Goal: Task Accomplishment & Management: Manage account settings

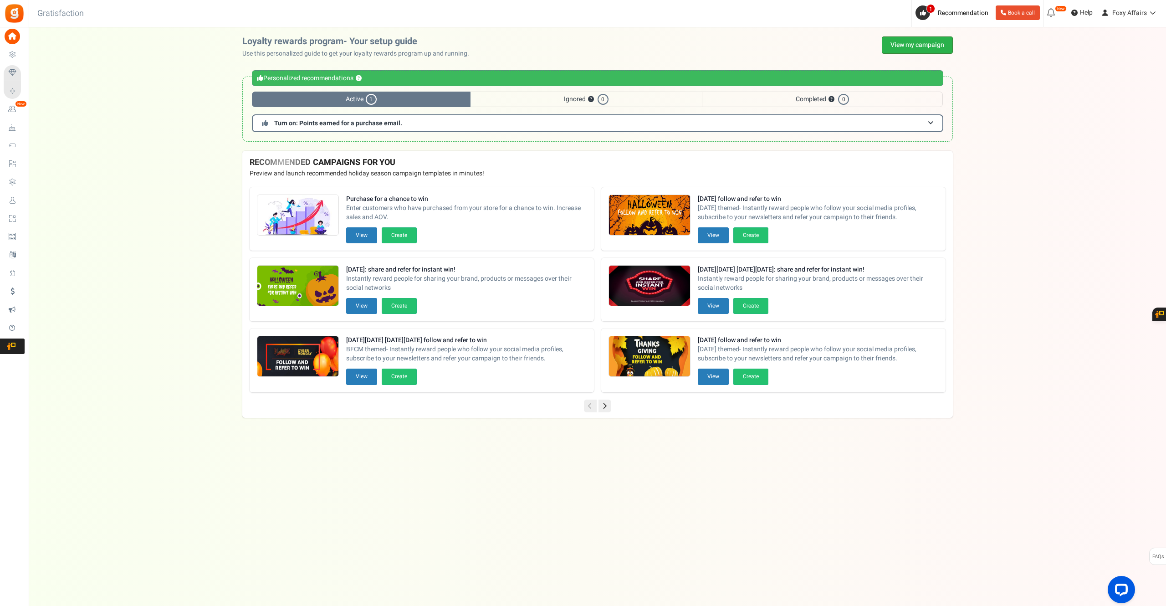
click at [941, 47] on link "View my campaign" at bounding box center [917, 44] width 71 height 17
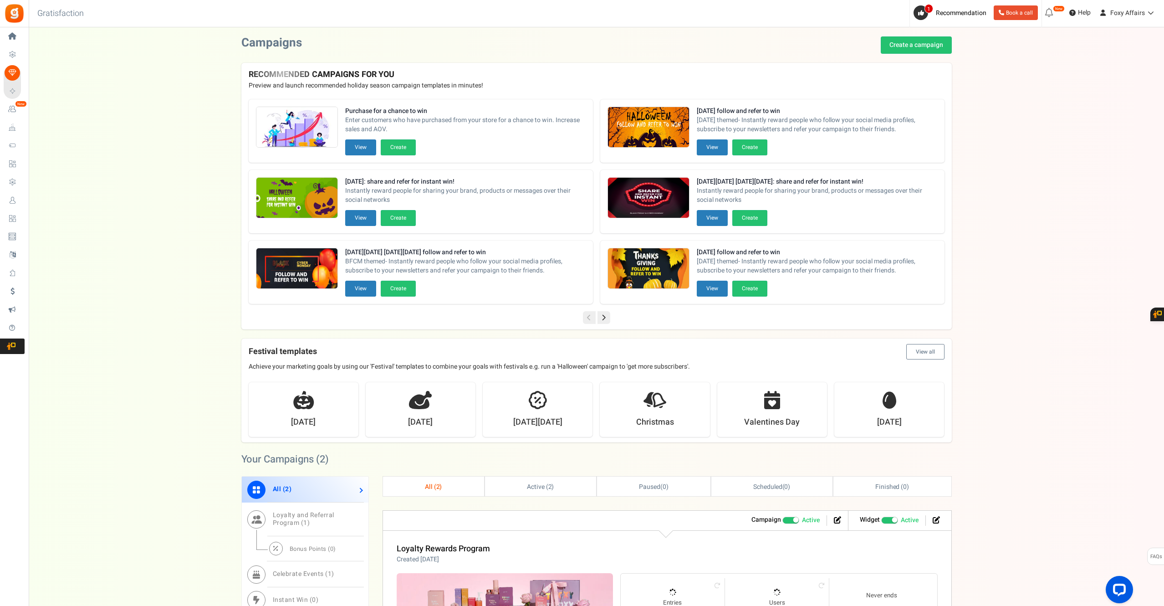
scroll to position [160, 0]
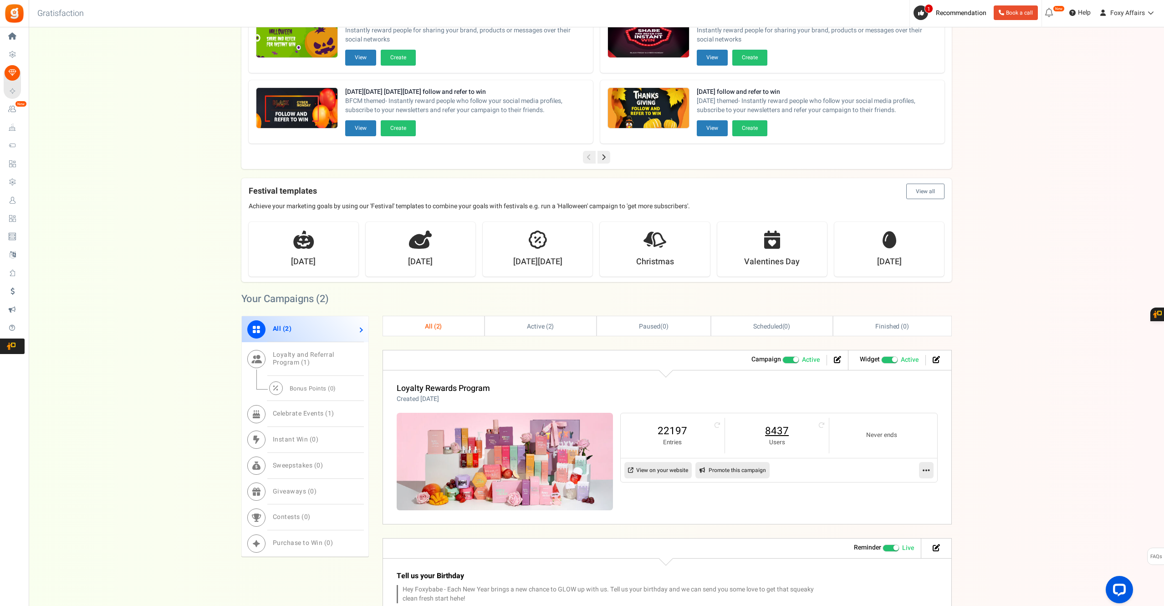
click at [782, 433] on link "8437" at bounding box center [777, 431] width 86 height 15
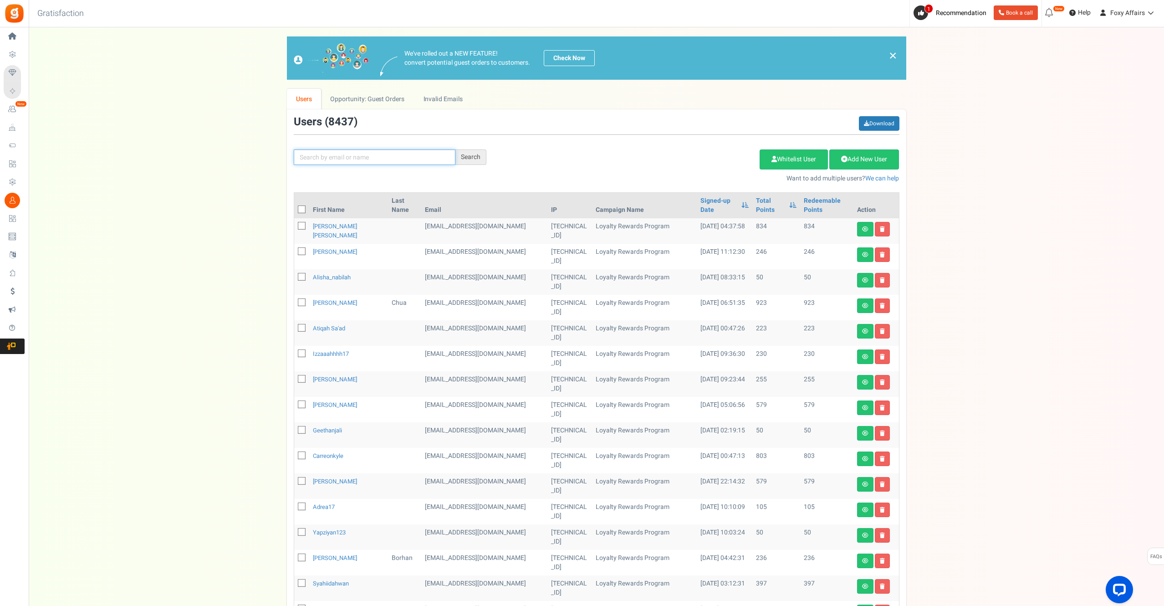
click at [395, 160] on input "text" at bounding box center [375, 156] width 162 height 15
paste input "[EMAIL_ADDRESS][DOMAIN_NAME]"
type input "[EMAIL_ADDRESS][DOMAIN_NAME]"
click at [475, 157] on div "Search" at bounding box center [470, 156] width 31 height 15
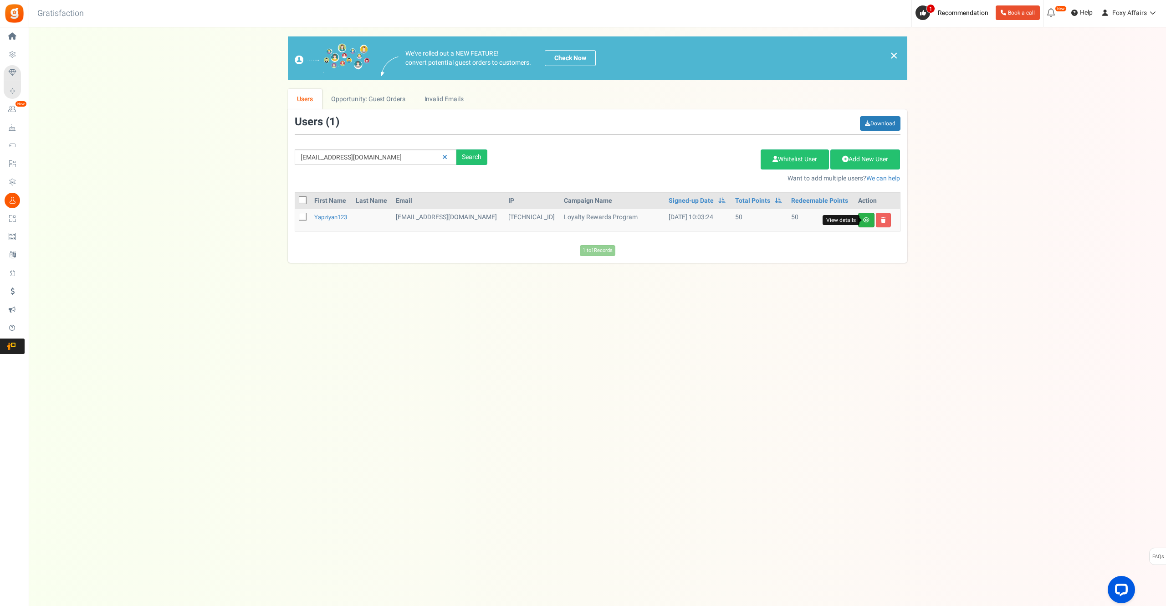
click at [864, 219] on icon at bounding box center [866, 219] width 6 height 5
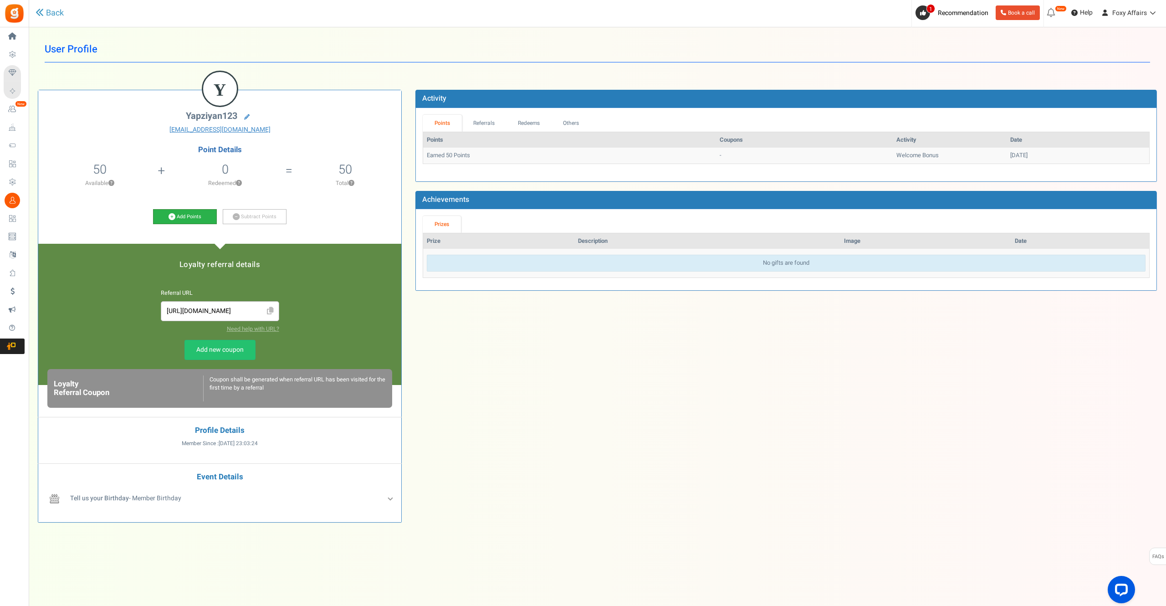
click at [169, 215] on icon at bounding box center [172, 216] width 7 height 7
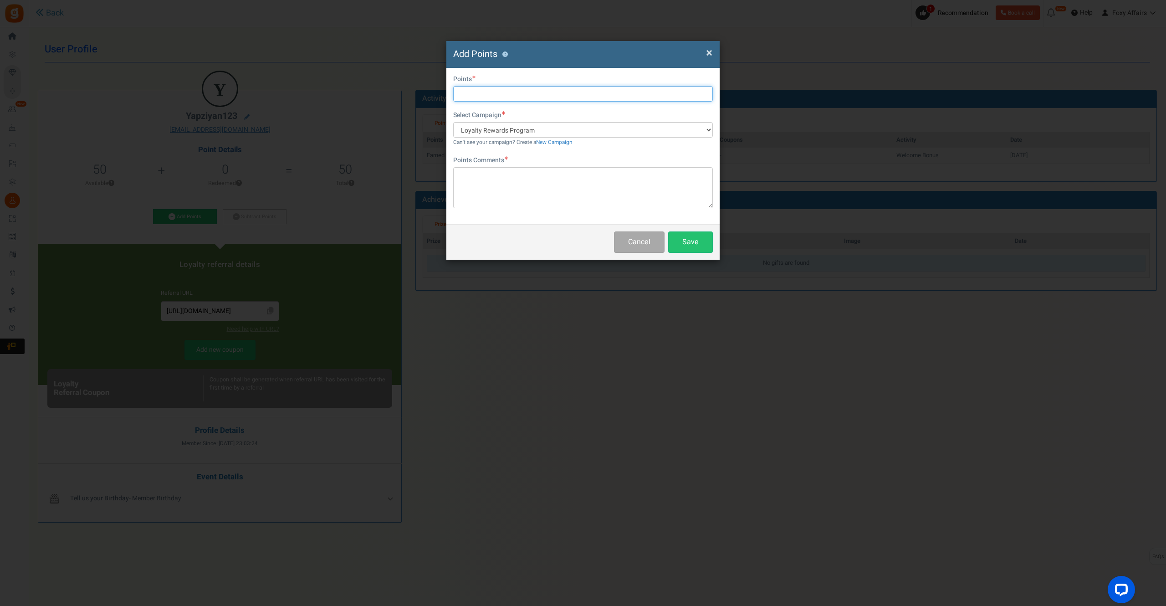
click at [524, 96] on input "text" at bounding box center [583, 93] width 260 height 15
type input "400"
click at [561, 198] on textarea at bounding box center [583, 187] width 260 height 41
type textarea "TikTok Orders"
click at [706, 250] on button "Save" at bounding box center [690, 241] width 45 height 21
